Goal: Information Seeking & Learning: Learn about a topic

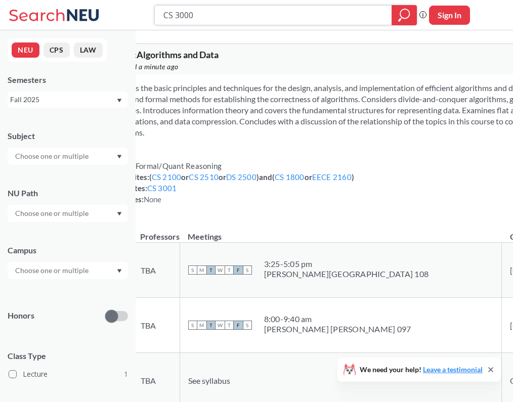
drag, startPoint x: 226, startPoint y: 7, endPoint x: 175, endPoint y: 13, distance: 51.4
click at [175, 13] on input "CS 3000" at bounding box center [273, 15] width 222 height 17
click at [199, 20] on input "CS 3000" at bounding box center [273, 15] width 222 height 17
click at [184, 17] on input "CS 3000" at bounding box center [273, 15] width 222 height 17
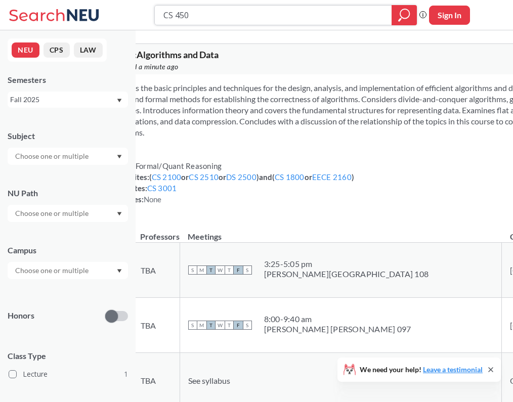
type input "CS 4500"
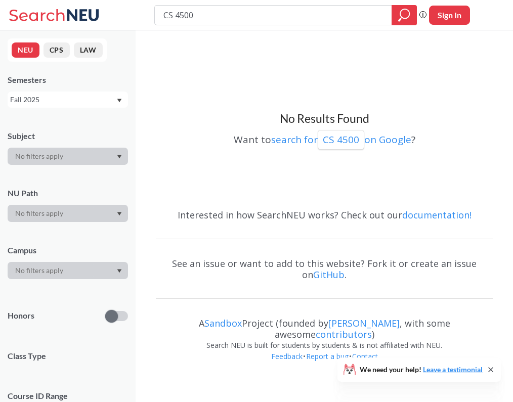
click at [188, 13] on input "CS 4500" at bounding box center [273, 15] width 222 height 17
type input "CS 4000"
drag, startPoint x: 213, startPoint y: 9, endPoint x: 91, endPoint y: 2, distance: 122.6
click at [95, 5] on div "CS 4000 Phrase search guarantees the exact search appears in the results. Ex. I…" at bounding box center [256, 15] width 513 height 30
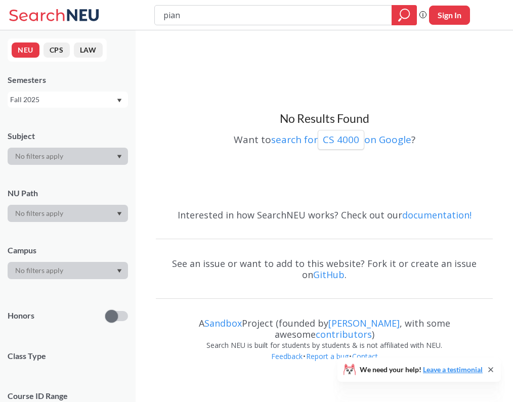
type input "piano"
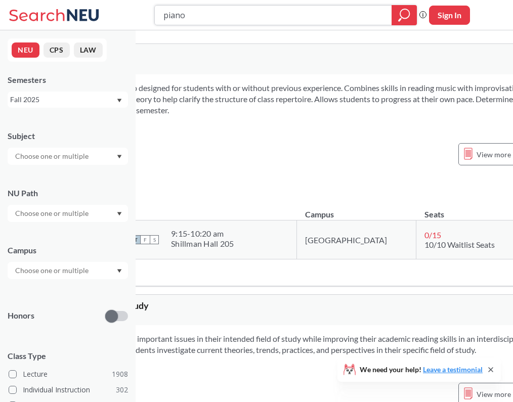
scroll to position [0, 110]
click at [208, 15] on input "piano" at bounding box center [273, 15] width 222 height 17
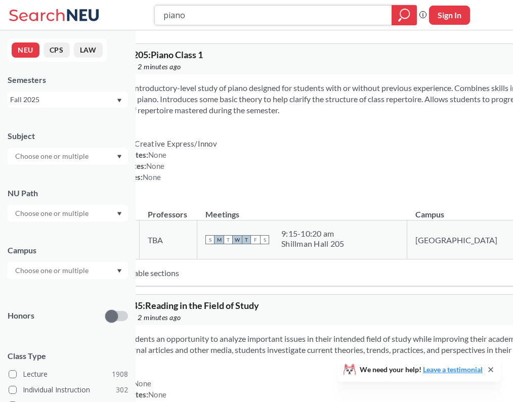
click at [399, 11] on icon "magnifying glass" at bounding box center [404, 15] width 12 height 14
click at [60, 45] on button "CPS" at bounding box center [56, 49] width 26 height 15
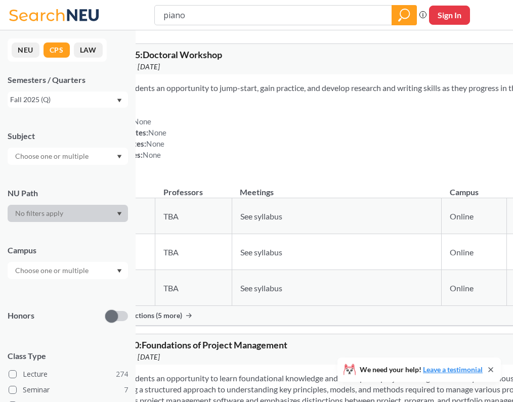
click at [32, 49] on button "NEU" at bounding box center [26, 49] width 28 height 15
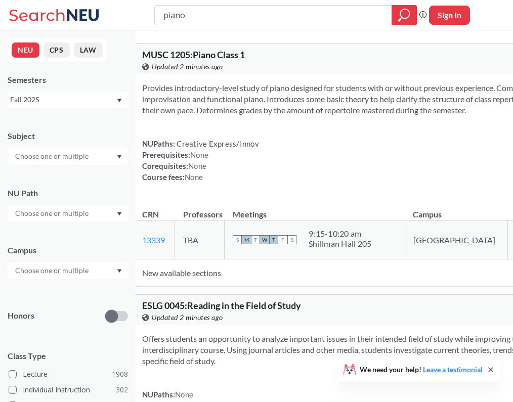
click at [90, 50] on button "LAW" at bounding box center [88, 49] width 29 height 15
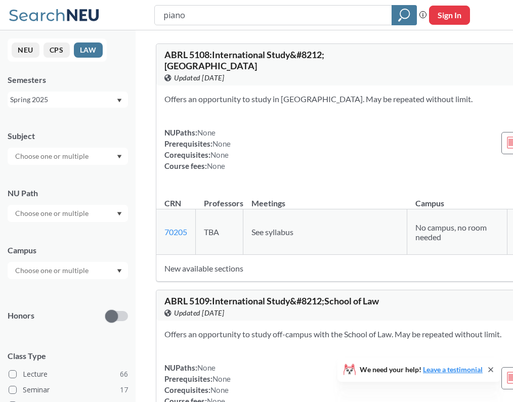
click at [51, 52] on button "CPS" at bounding box center [56, 49] width 26 height 15
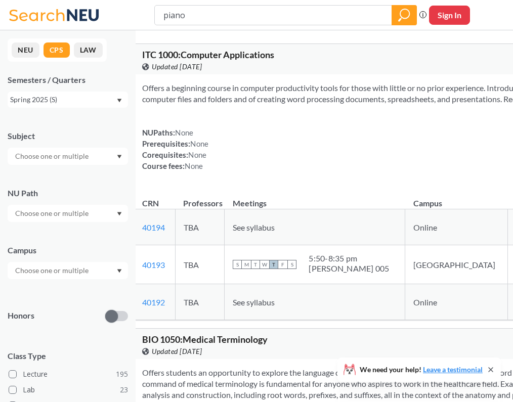
click at [14, 45] on button "NEU" at bounding box center [26, 49] width 28 height 15
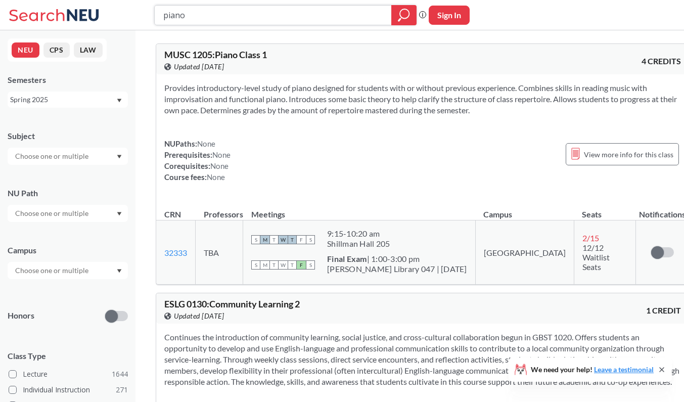
click at [400, 14] on icon "magnifying glass" at bounding box center [404, 13] width 9 height 9
drag, startPoint x: 108, startPoint y: 11, endPoint x: 59, endPoint y: 9, distance: 49.1
click at [59, 9] on div "piano Phrase search guarantees the exact search appears in the results. Ex. If …" at bounding box center [342, 15] width 684 height 30
type input "piano"
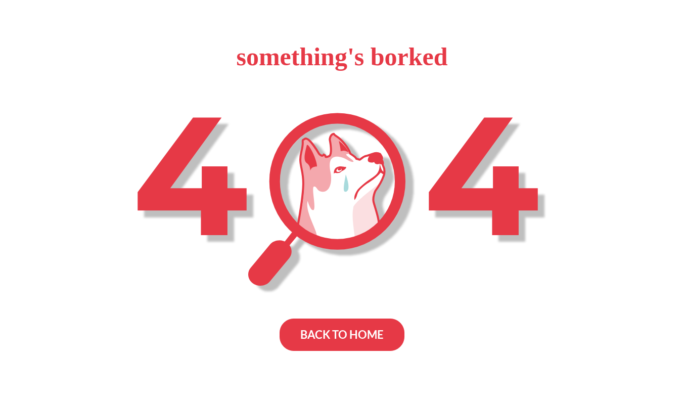
click at [346, 340] on div "BACK TO HOME" at bounding box center [342, 335] width 125 height 32
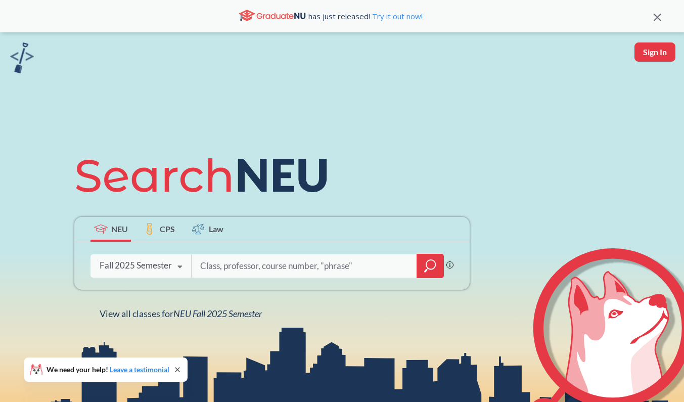
click at [251, 261] on input "search" at bounding box center [304, 265] width 210 height 21
type input "piano"
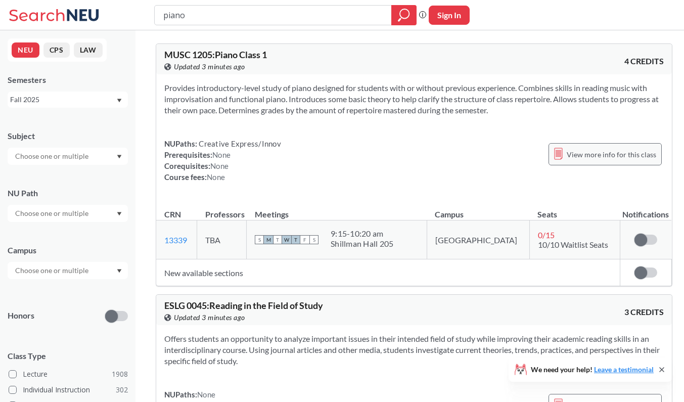
click at [570, 150] on span "View more info for this class" at bounding box center [612, 154] width 90 height 13
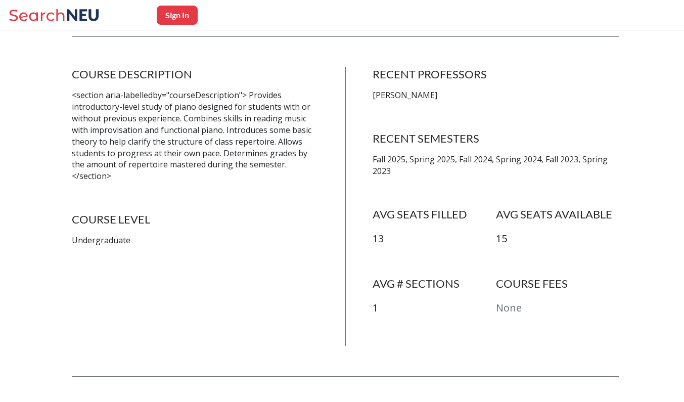
scroll to position [186, 0]
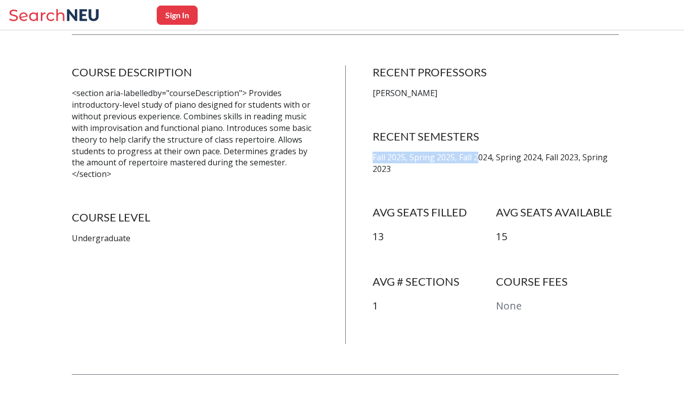
drag, startPoint x: 369, startPoint y: 155, endPoint x: 479, endPoint y: 155, distance: 110.3
click at [479, 155] on div "COURSE DESCRIPTION <section aria-labelledby="courseDescription"> Provides intro…" at bounding box center [345, 204] width 547 height 279
click at [479, 169] on p "Fall 2025, Spring 2025, Fall 2024, Spring 2024, Fall 2023, Spring 2023" at bounding box center [496, 163] width 246 height 23
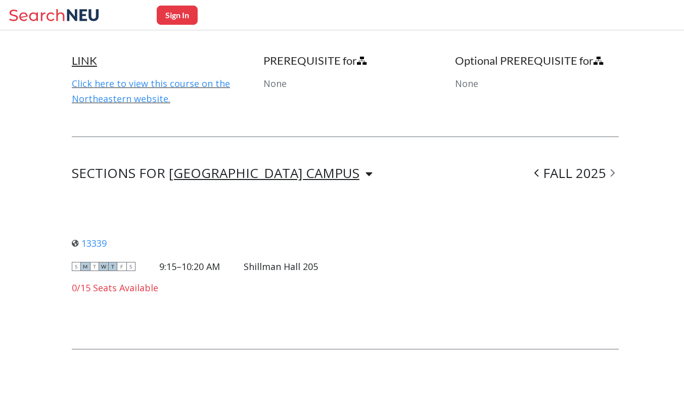
scroll to position [606, 0]
